Goal: Task Accomplishment & Management: Use online tool/utility

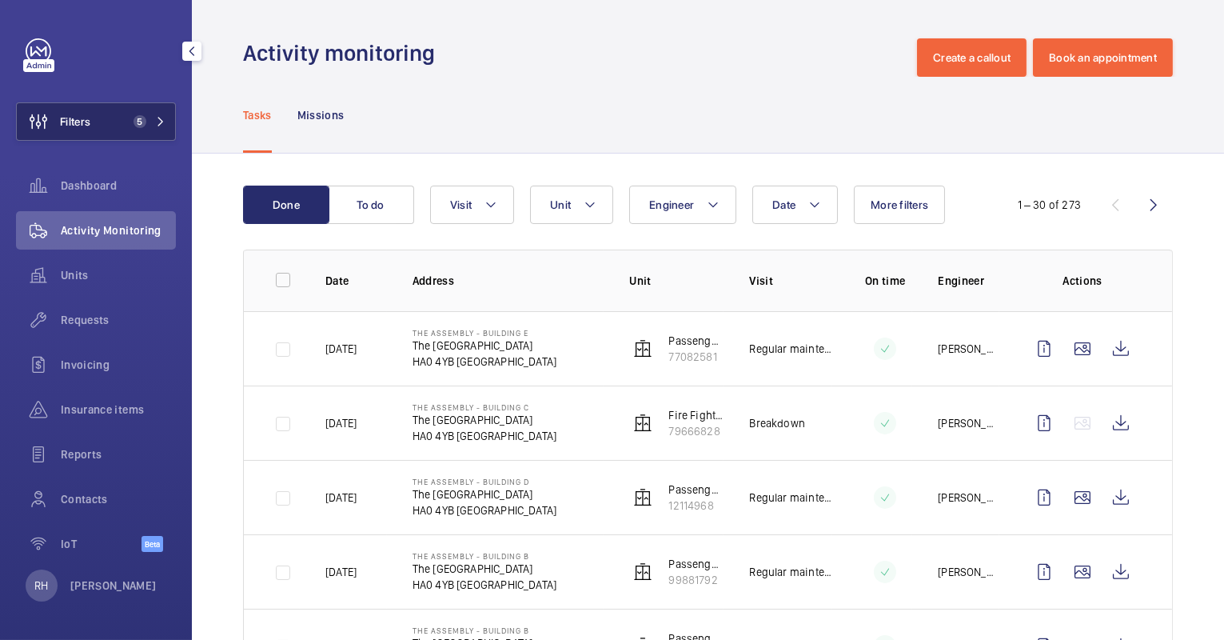
click at [136, 124] on span "5" at bounding box center [140, 121] width 13 height 13
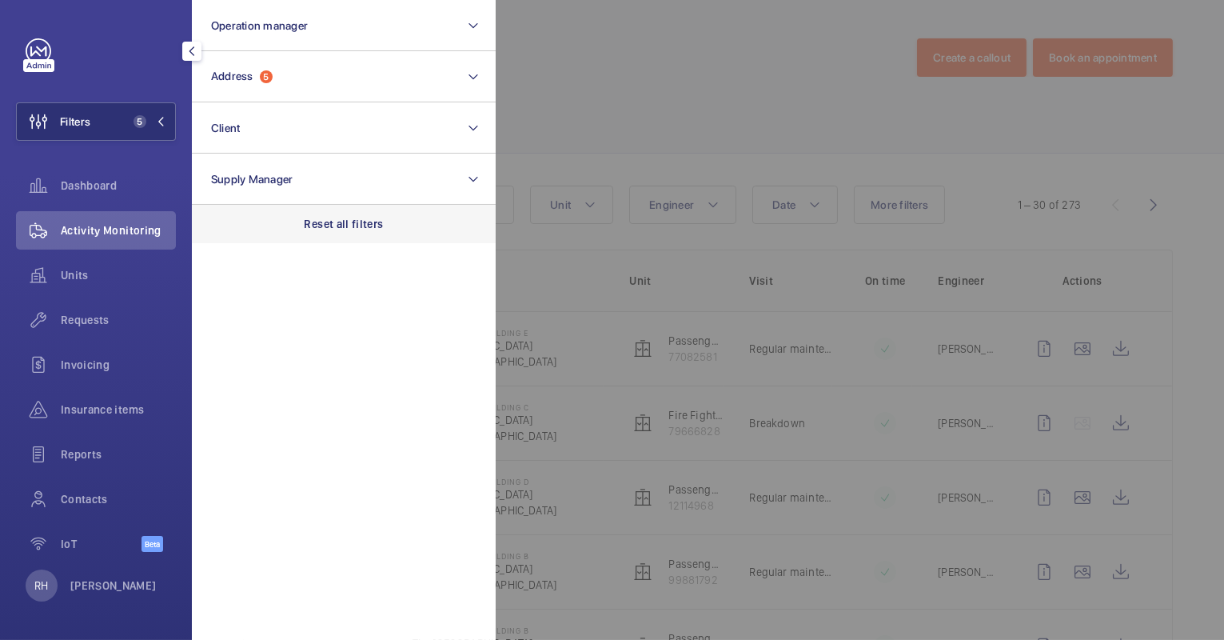
click at [364, 217] on p "Reset all filters" at bounding box center [344, 224] width 79 height 16
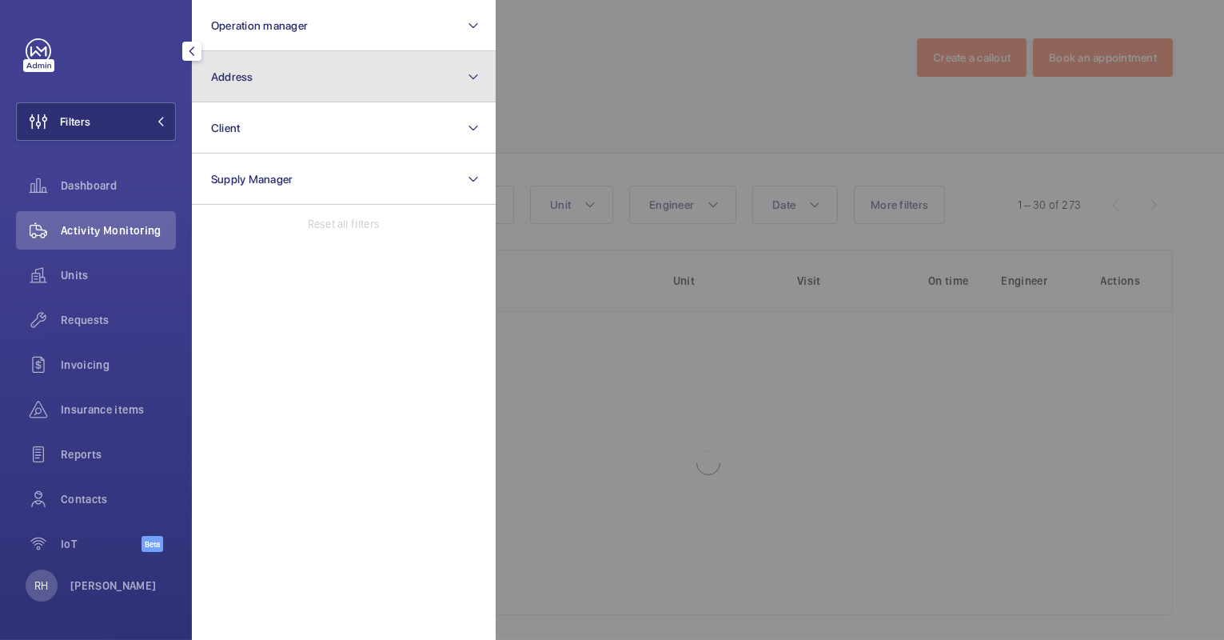
click at [321, 92] on button "Address" at bounding box center [344, 76] width 304 height 51
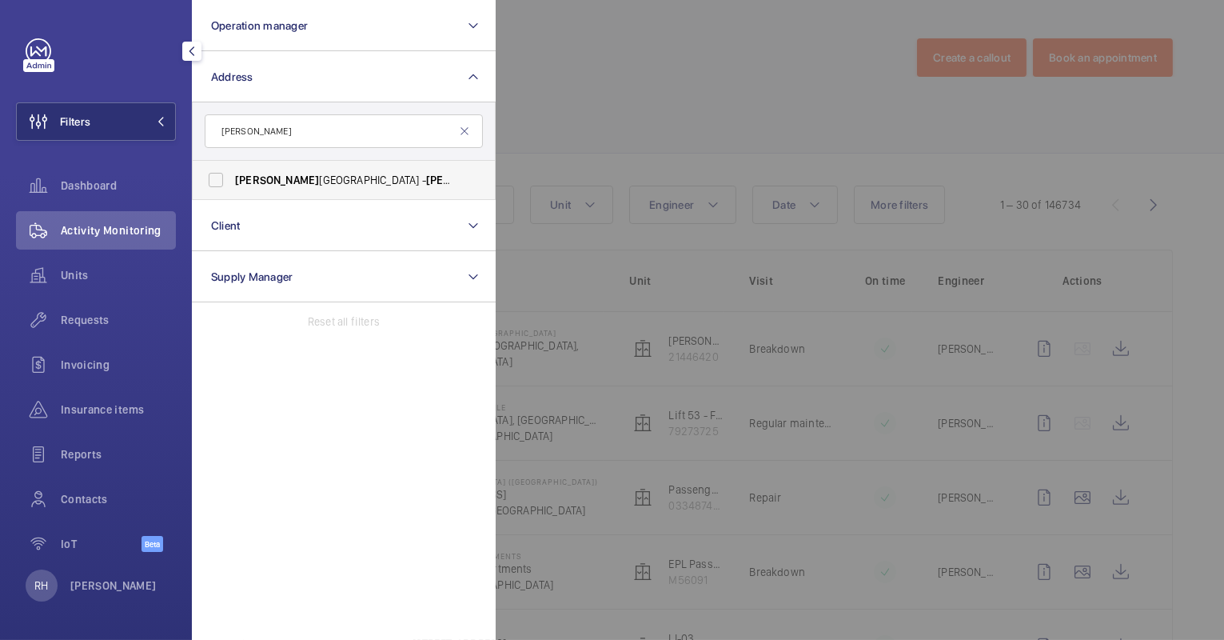
type input "[PERSON_NAME]"
click at [341, 182] on span "[PERSON_NAME][GEOGRAPHIC_DATA] - [PERSON_NAME][GEOGRAPHIC_DATA], [GEOGRAPHIC_DA…" at bounding box center [345, 180] width 220 height 16
click at [232, 182] on input "[PERSON_NAME][GEOGRAPHIC_DATA] - [PERSON_NAME][GEOGRAPHIC_DATA], [GEOGRAPHIC_DA…" at bounding box center [216, 180] width 32 height 32
checkbox input "true"
click at [534, 101] on div at bounding box center [1108, 320] width 1224 height 640
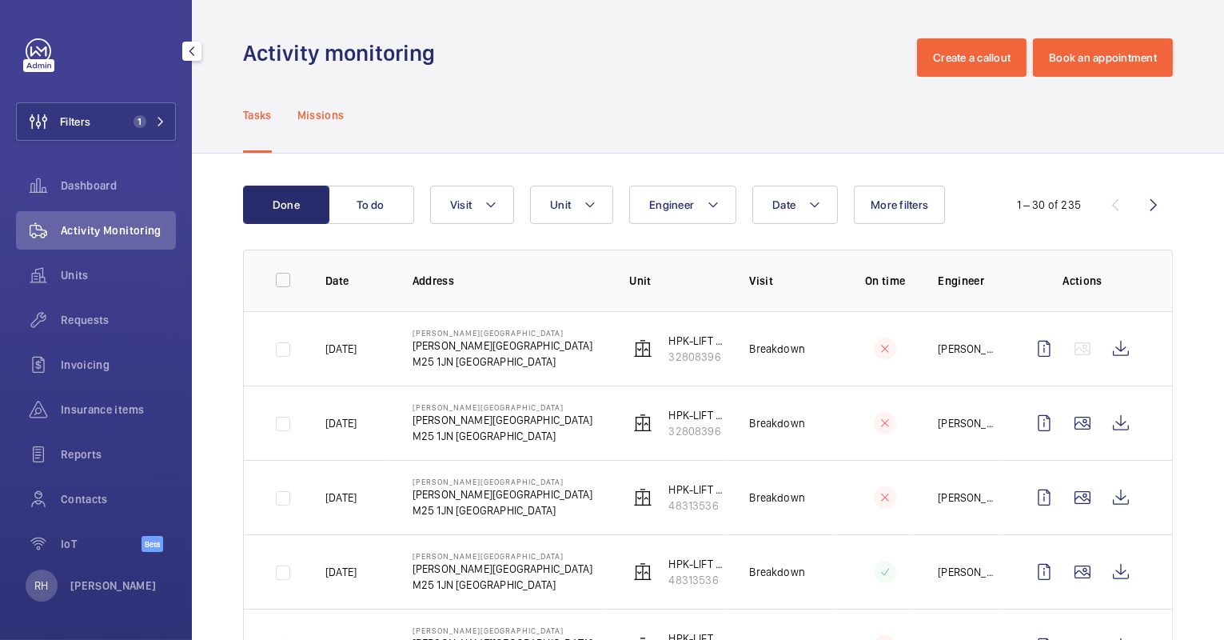
click at [344, 118] on p "Missions" at bounding box center [320, 115] width 47 height 16
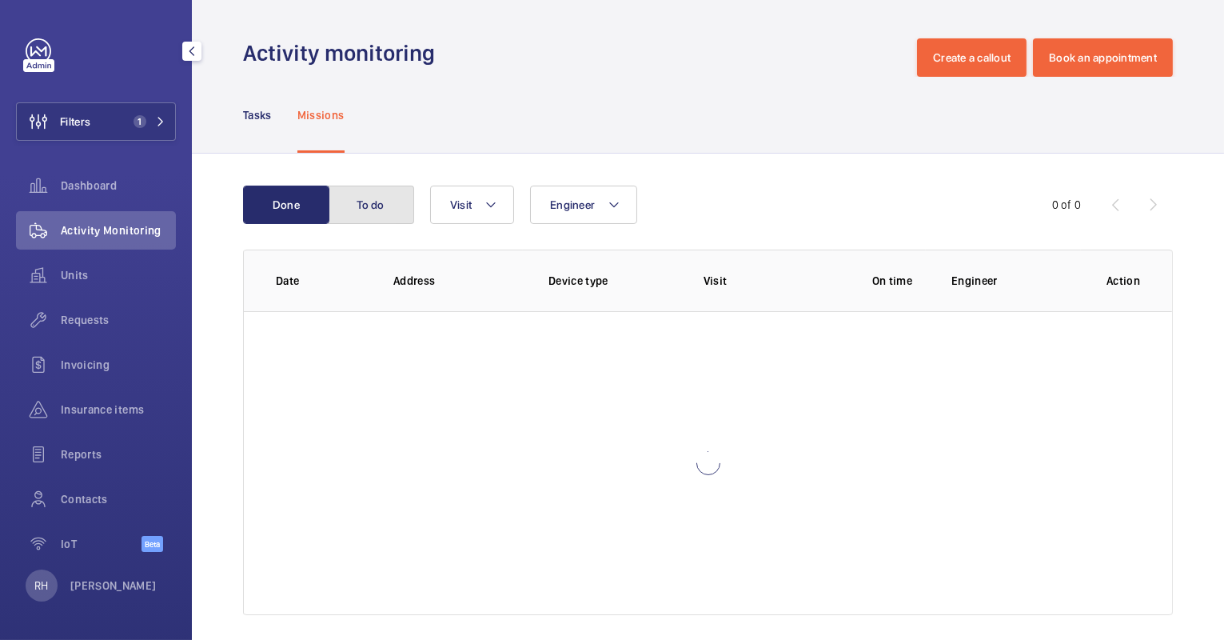
click at [379, 192] on button "To do" at bounding box center [371, 205] width 86 height 38
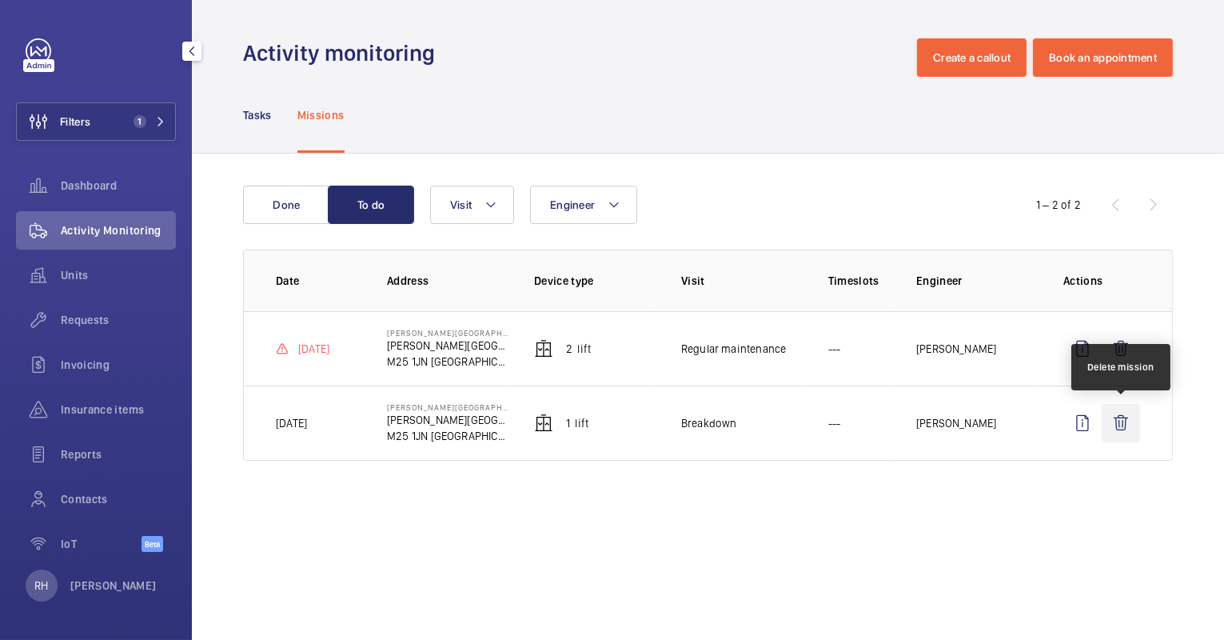
click at [1128, 423] on wm-front-icon-button at bounding box center [1121, 423] width 38 height 38
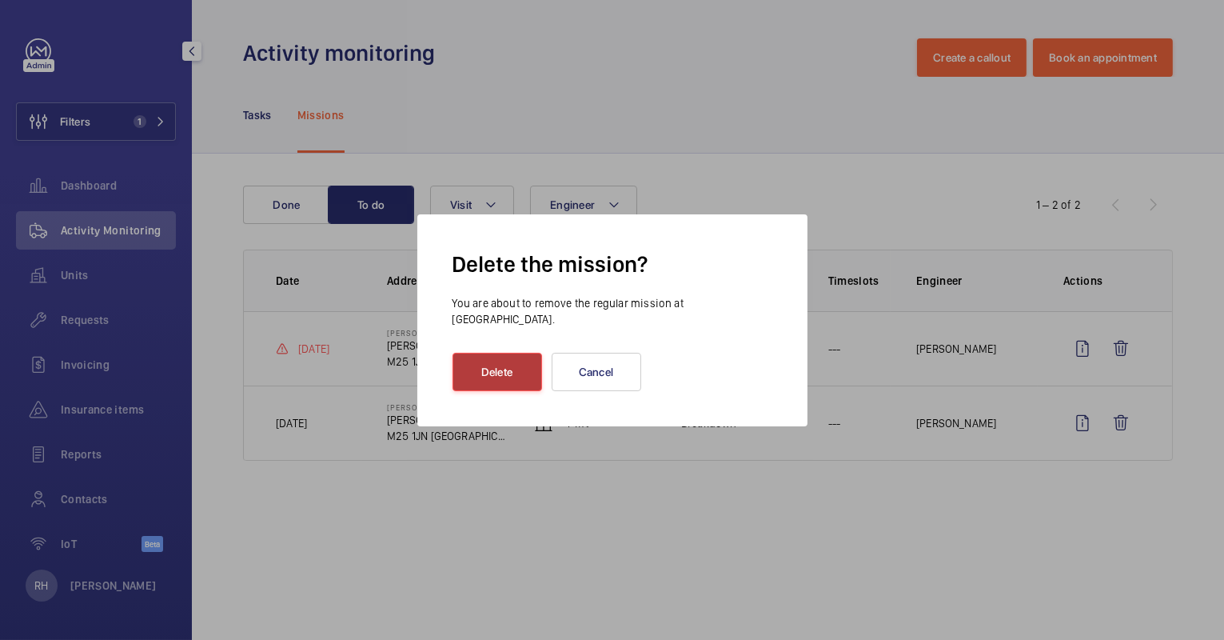
click at [527, 365] on button "Delete" at bounding box center [498, 372] width 90 height 38
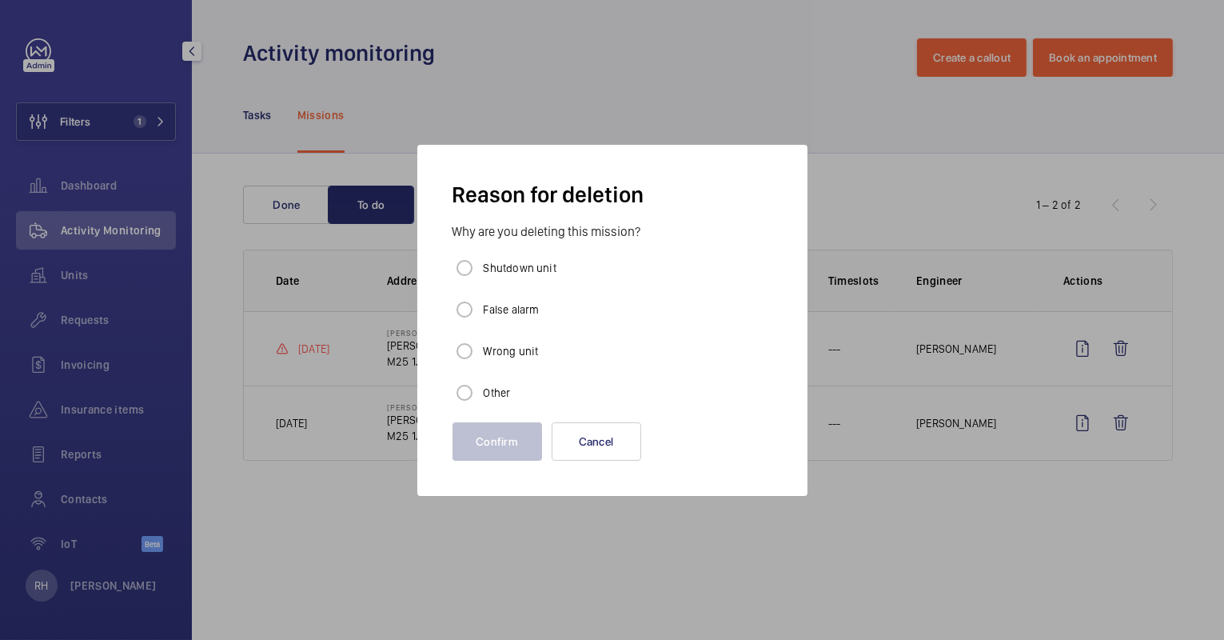
click at [493, 387] on label "Other" at bounding box center [496, 393] width 30 height 16
click at [481, 387] on input "Other" at bounding box center [465, 393] width 32 height 32
radio input "true"
click at [505, 448] on button "Confirm" at bounding box center [498, 441] width 90 height 38
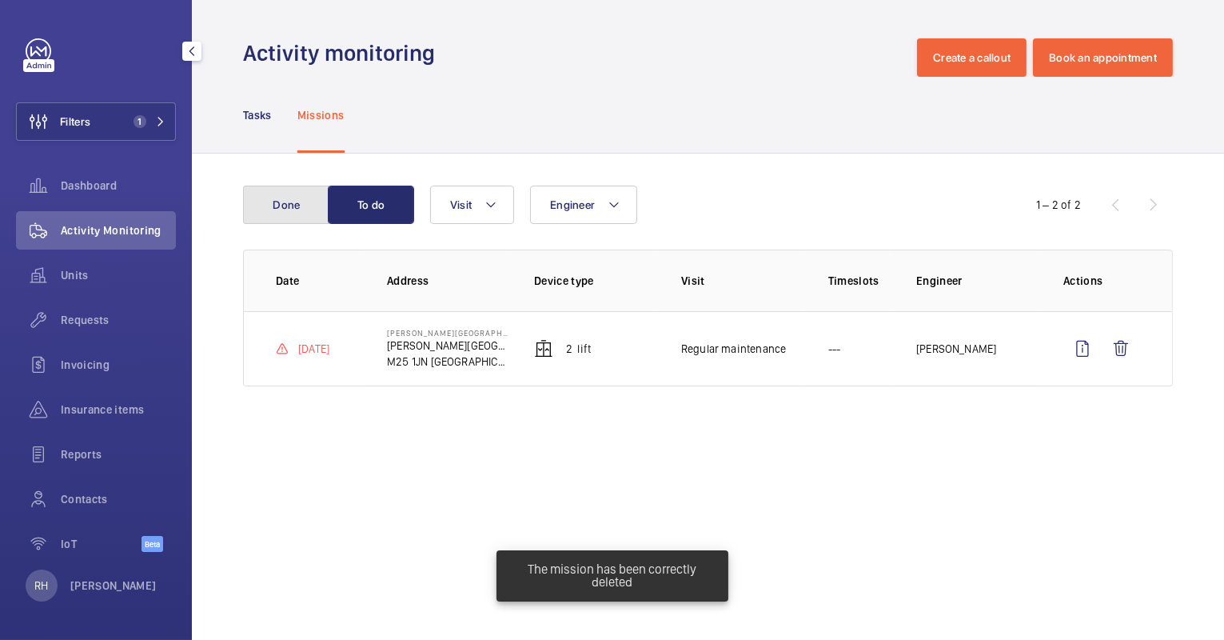
click at [297, 206] on button "Done" at bounding box center [286, 205] width 86 height 38
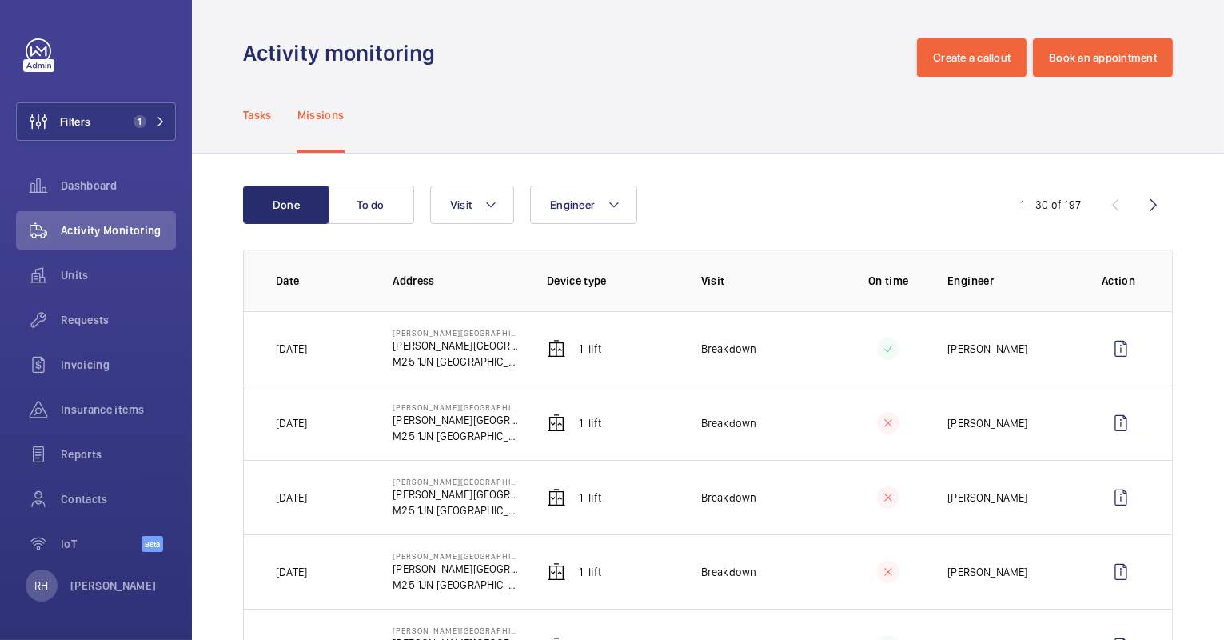
click at [251, 112] on p "Tasks" at bounding box center [257, 115] width 29 height 16
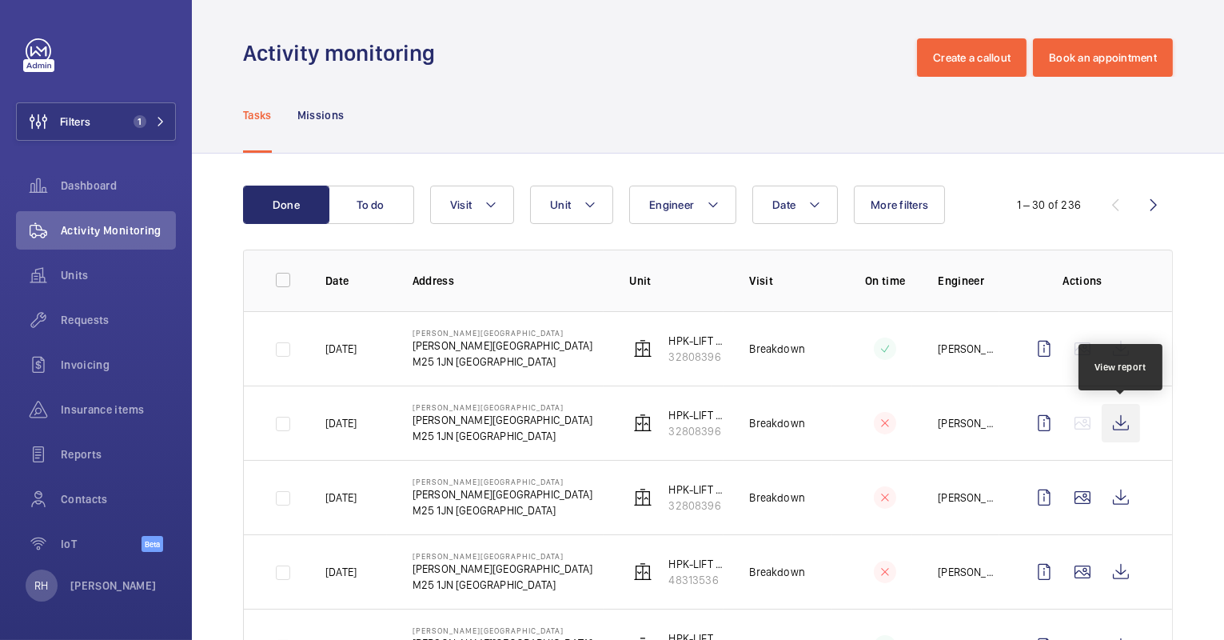
click at [1113, 425] on wm-front-icon-button at bounding box center [1121, 423] width 38 height 38
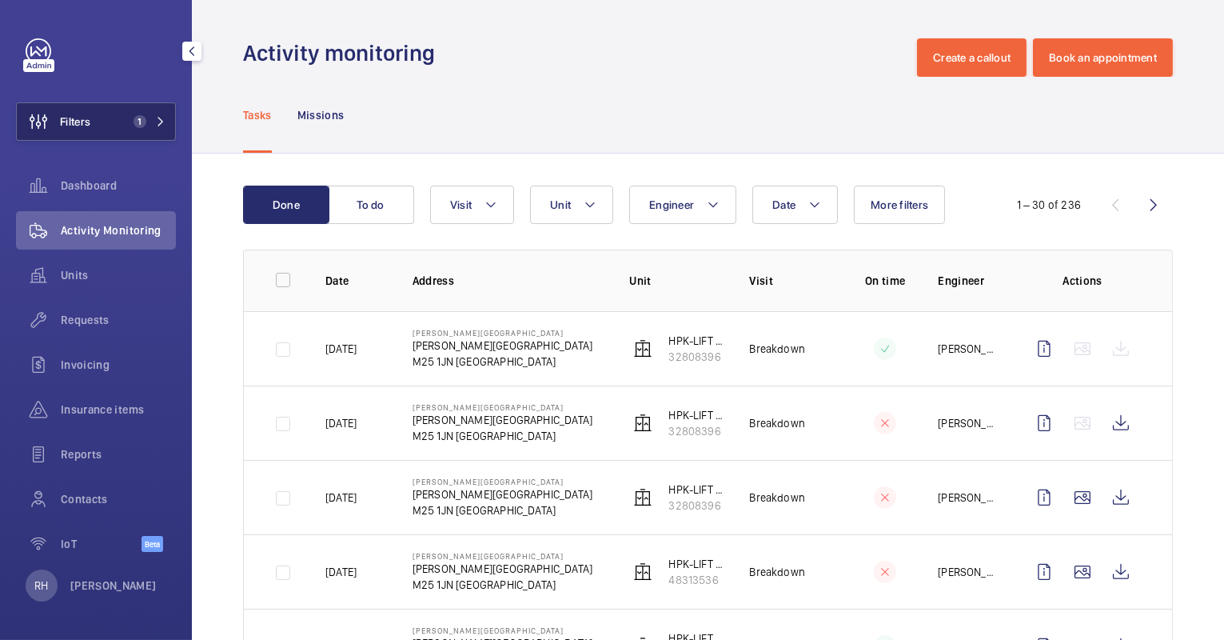
click at [129, 122] on span "1" at bounding box center [136, 121] width 19 height 13
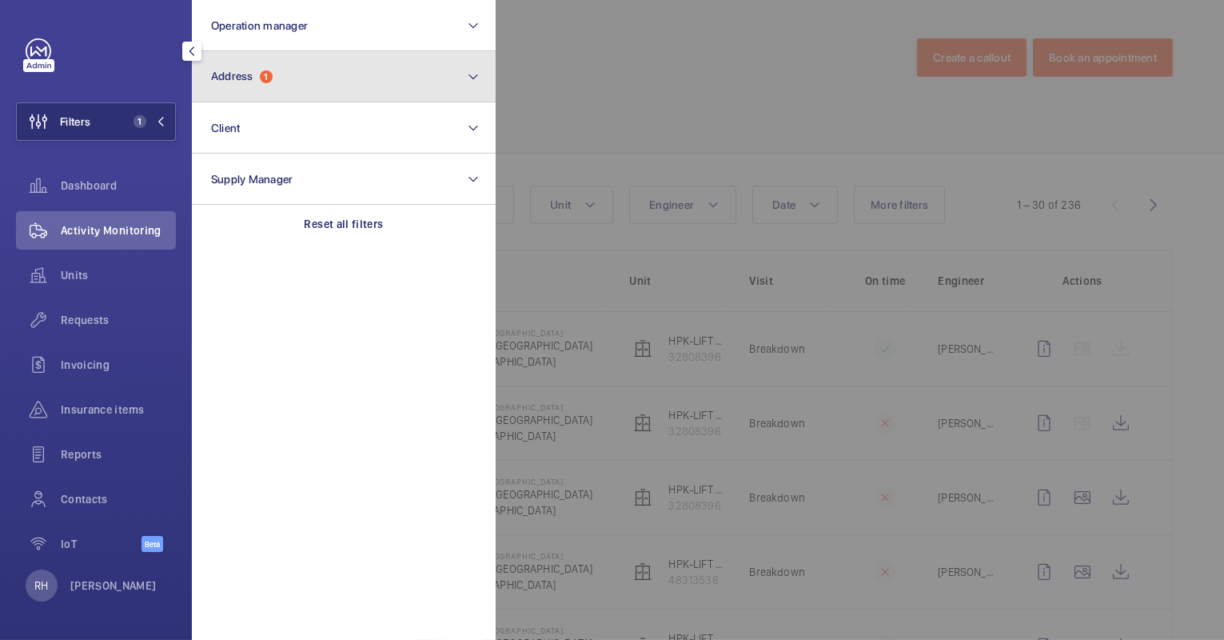
click at [313, 83] on button "Address 1" at bounding box center [344, 76] width 304 height 51
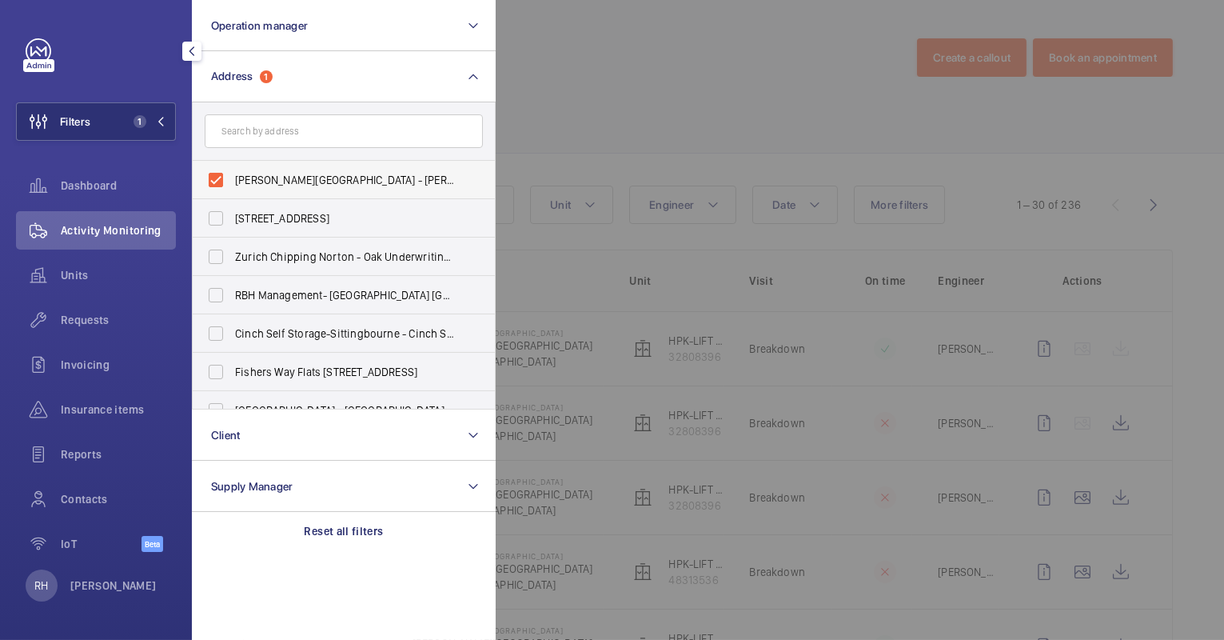
click at [303, 176] on span "Heaton Park Railway Station - Heaton Park Railway Station, MANCHESTER M25 1JN" at bounding box center [345, 180] width 220 height 16
click at [232, 176] on input "Heaton Park Railway Station - Heaton Park Railway Station, MANCHESTER M25 1JN" at bounding box center [216, 180] width 32 height 32
checkbox input "false"
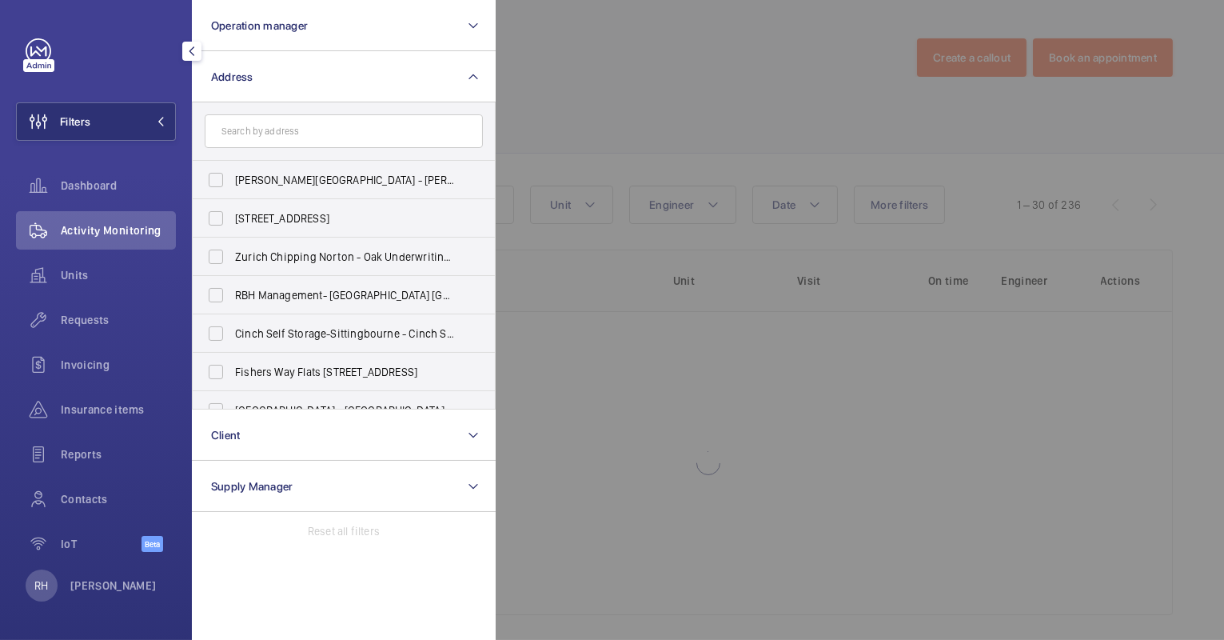
click at [612, 87] on div at bounding box center [1108, 320] width 1224 height 640
